Goal: Obtain resource: Download file/media

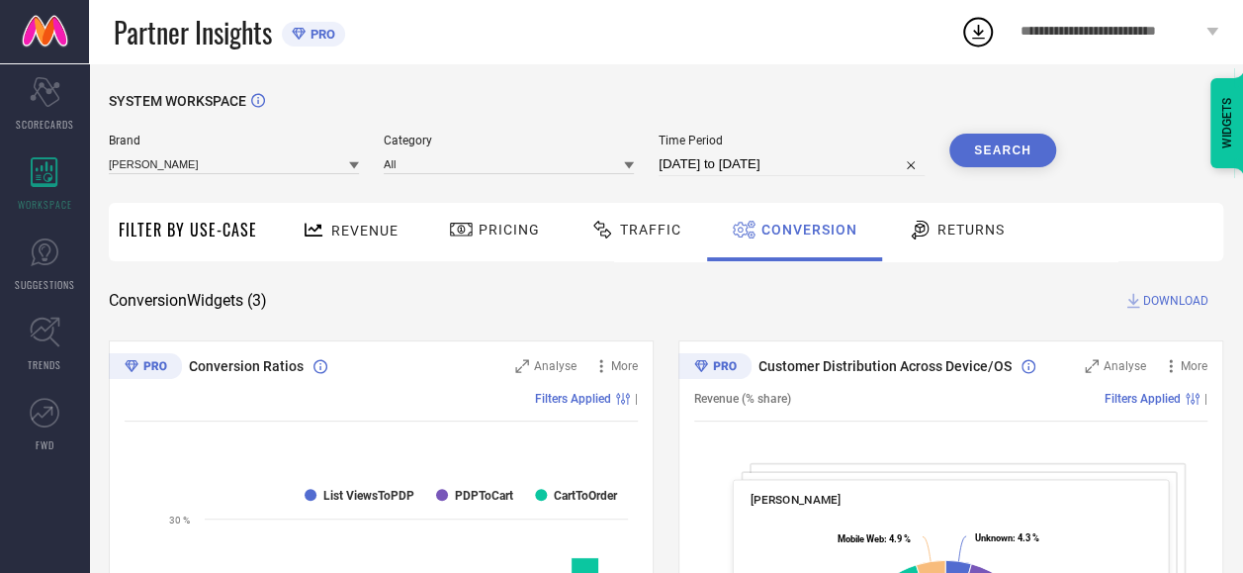
select select "7"
select select "2025"
select select "8"
select select "2025"
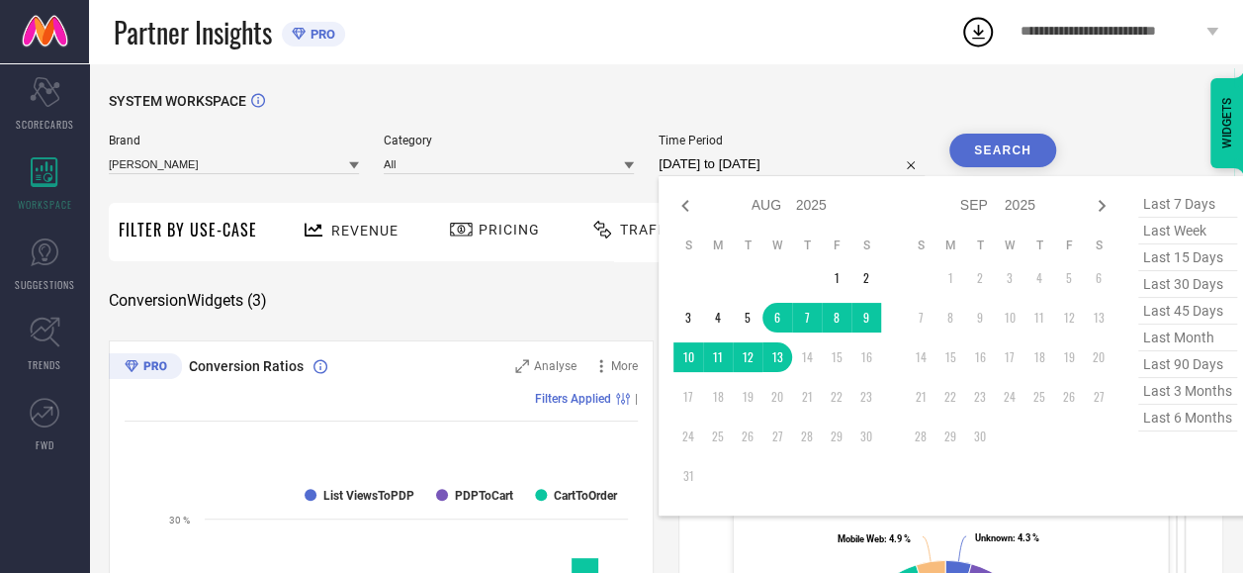
click at [820, 166] on input "06-08-2025 to 13-08-2025" at bounding box center [792, 164] width 266 height 24
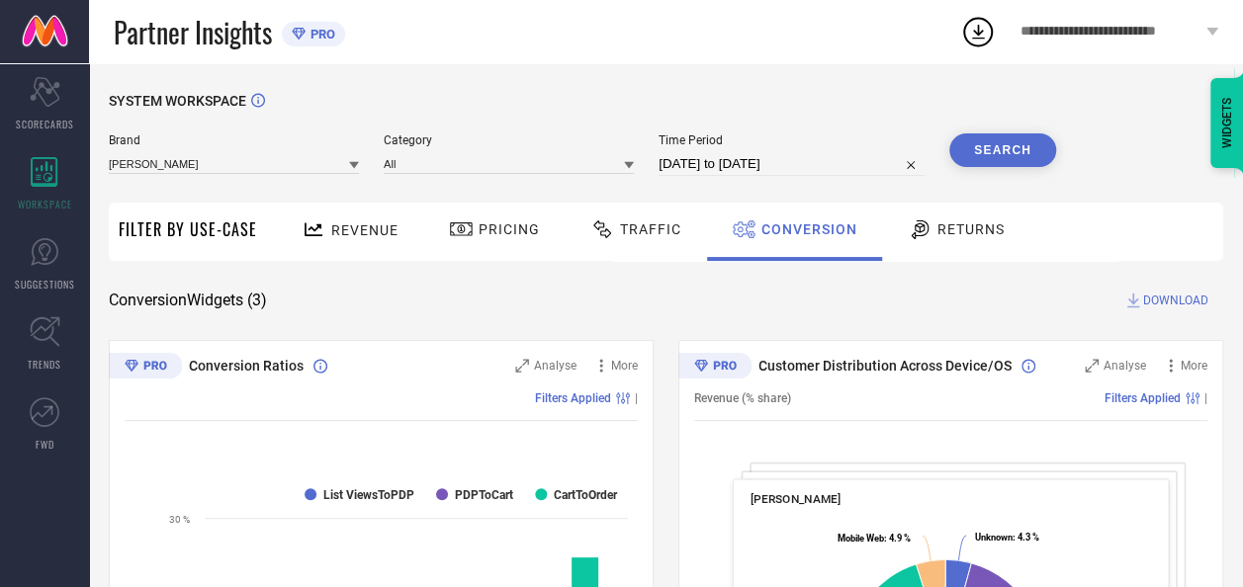
click at [568, 295] on div "Conversion Widgets ( 3 ) DOWNLOAD" at bounding box center [666, 301] width 1114 height 20
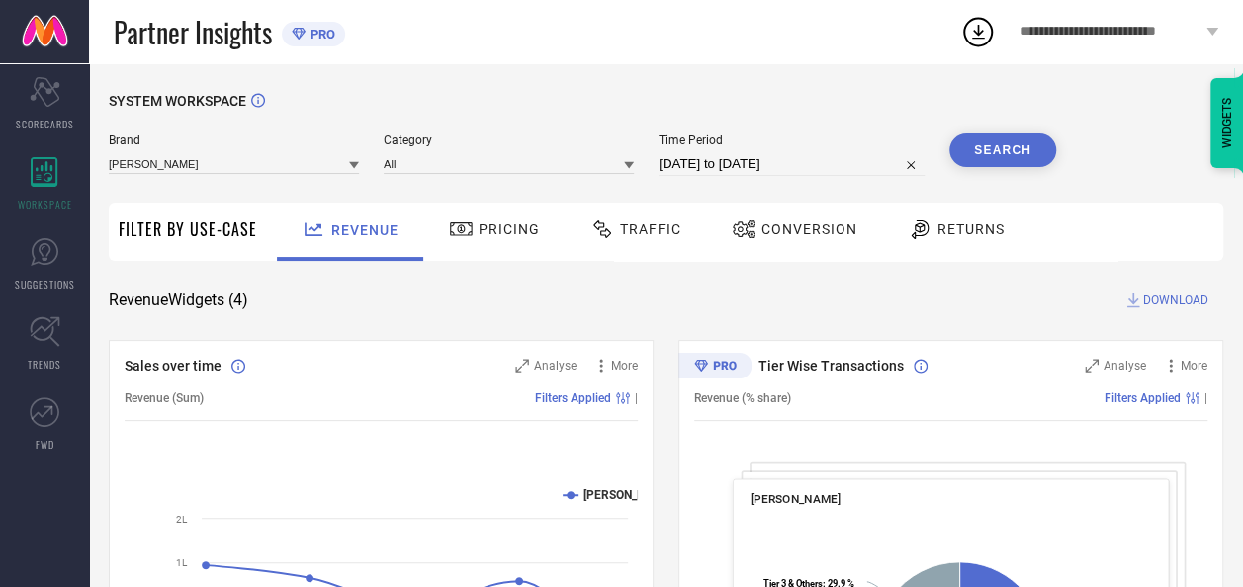
click at [649, 245] on div "Traffic" at bounding box center [635, 230] width 101 height 34
